Goal: Manage account settings

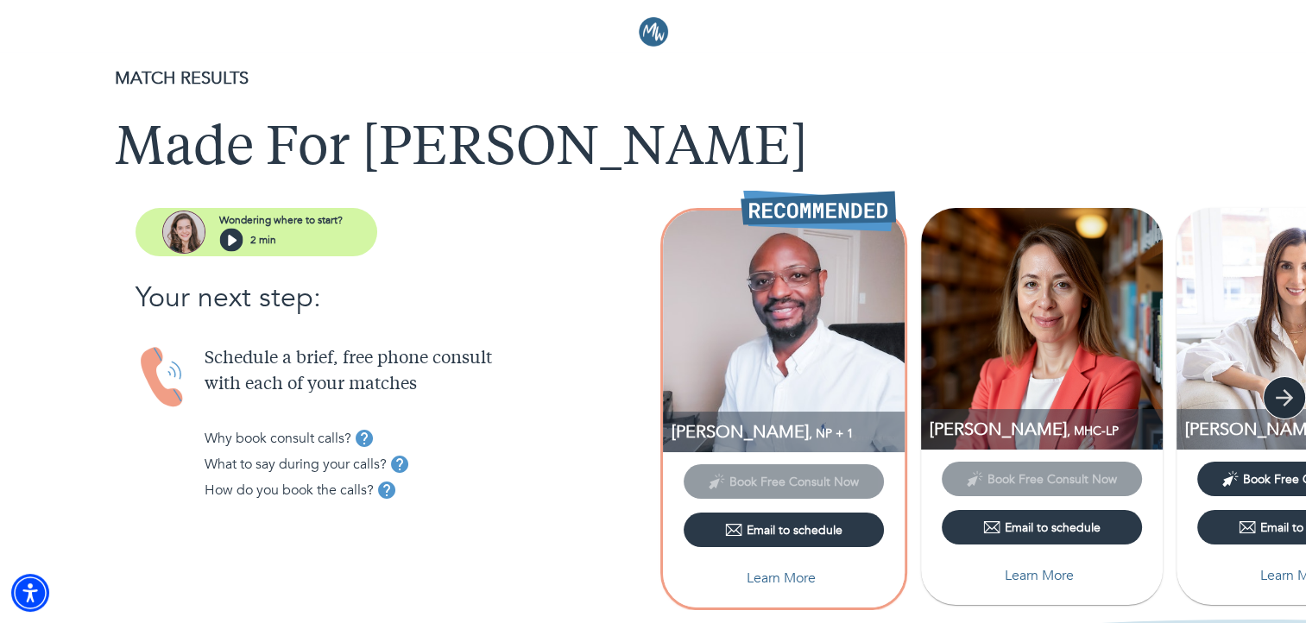
click at [1290, 394] on icon "button" at bounding box center [1284, 398] width 26 height 26
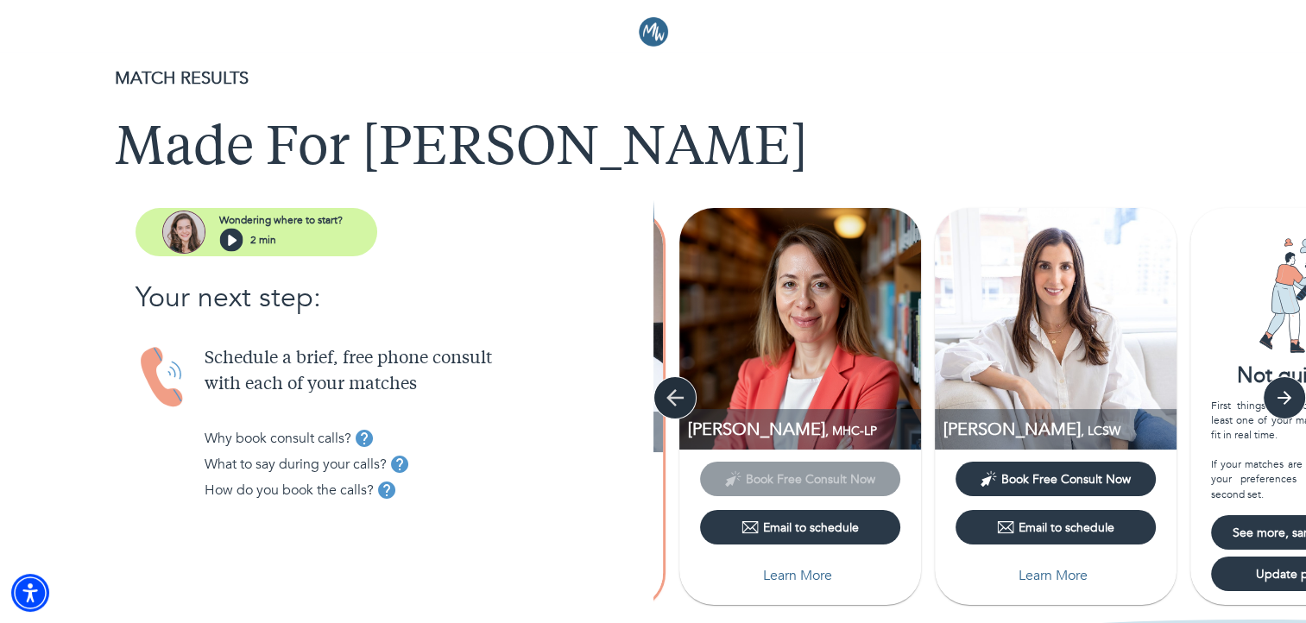
click at [670, 387] on icon "button" at bounding box center [675, 398] width 26 height 26
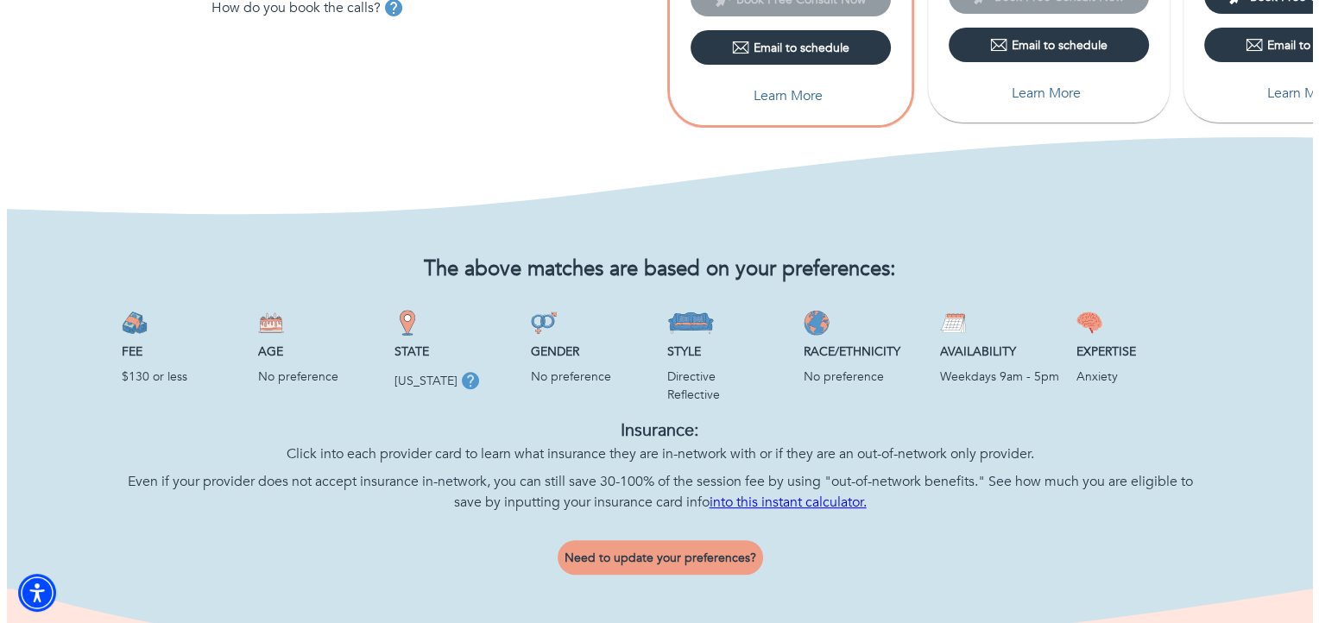
scroll to position [604, 0]
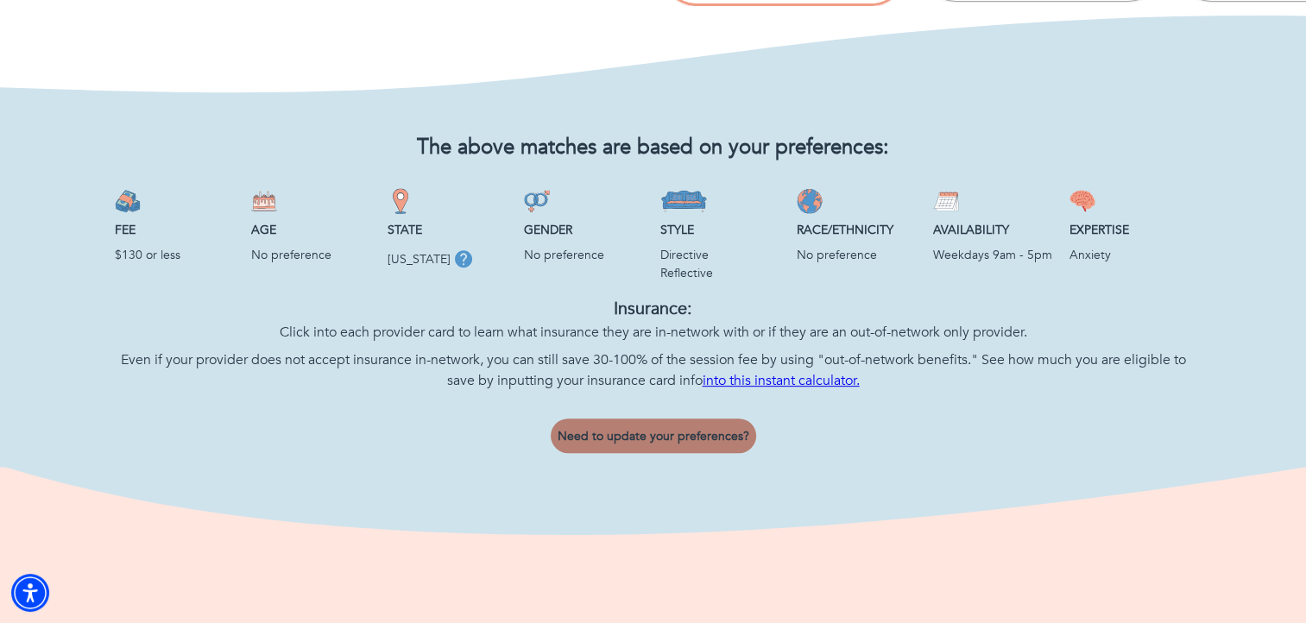
click at [665, 440] on span "Need to update your preferences?" at bounding box center [653, 436] width 192 height 16
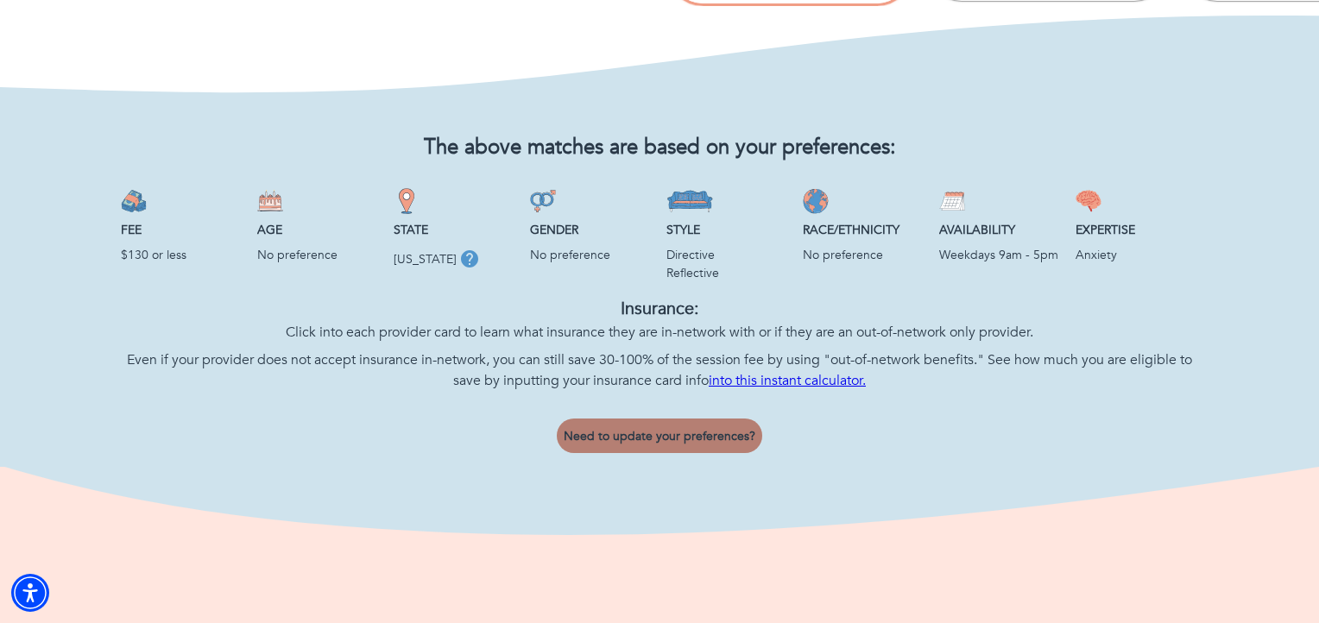
select select "2"
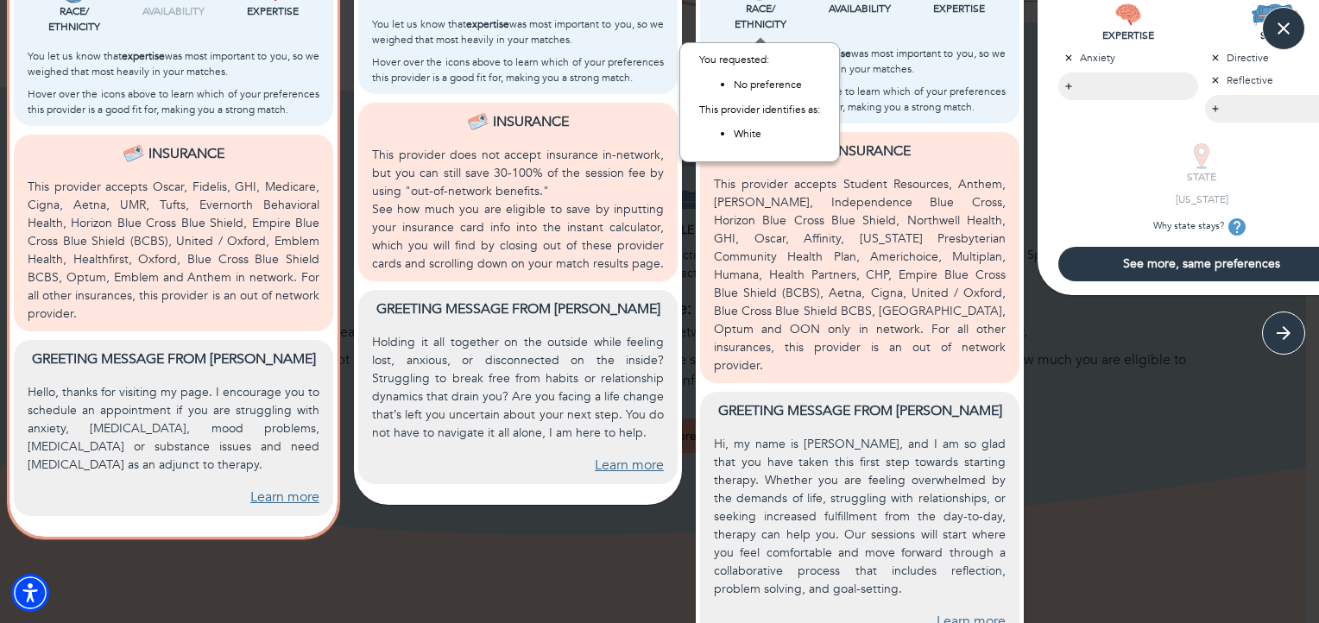
scroll to position [670, 0]
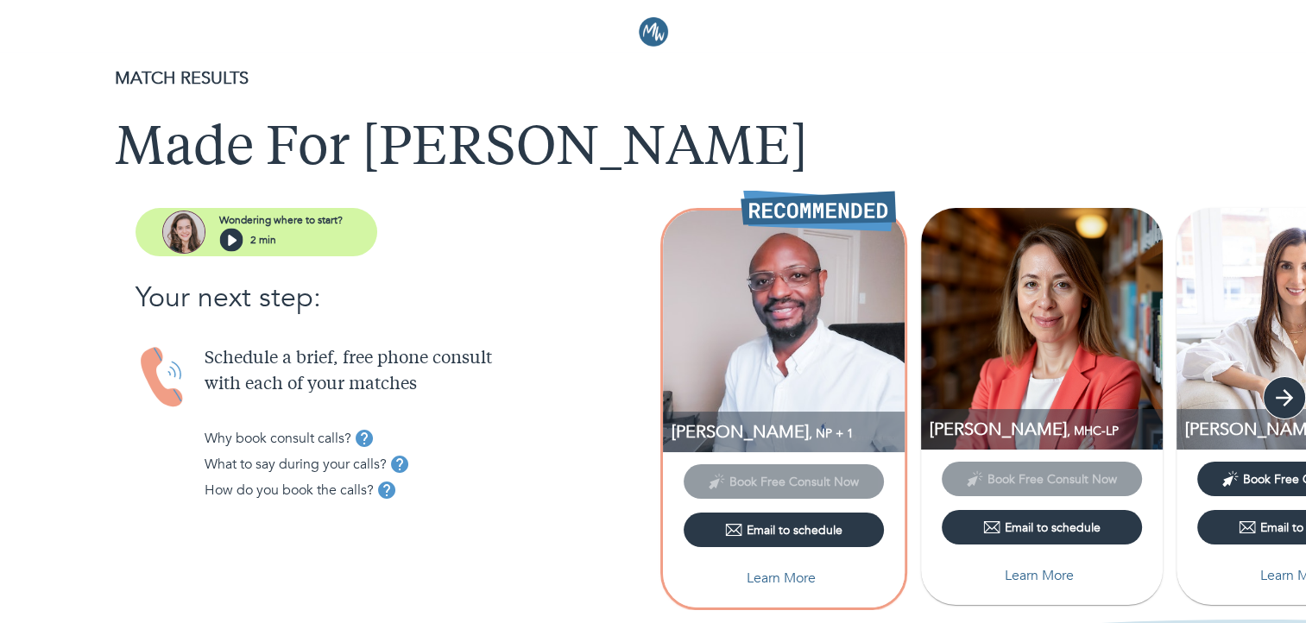
click at [1277, 391] on icon "button" at bounding box center [1284, 398] width 26 height 26
